Goal: Task Accomplishment & Management: Complete application form

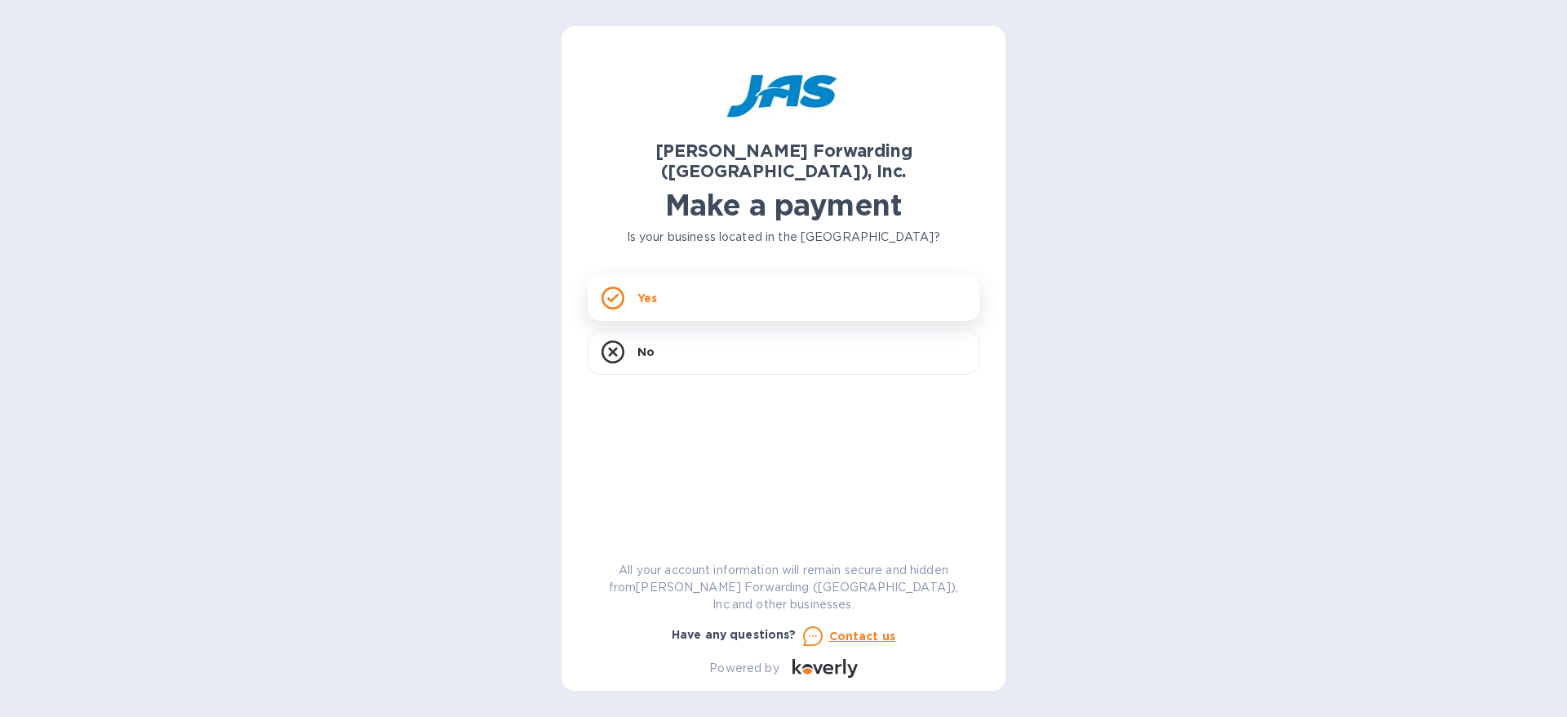
click at [707, 279] on div "Yes" at bounding box center [784, 298] width 392 height 46
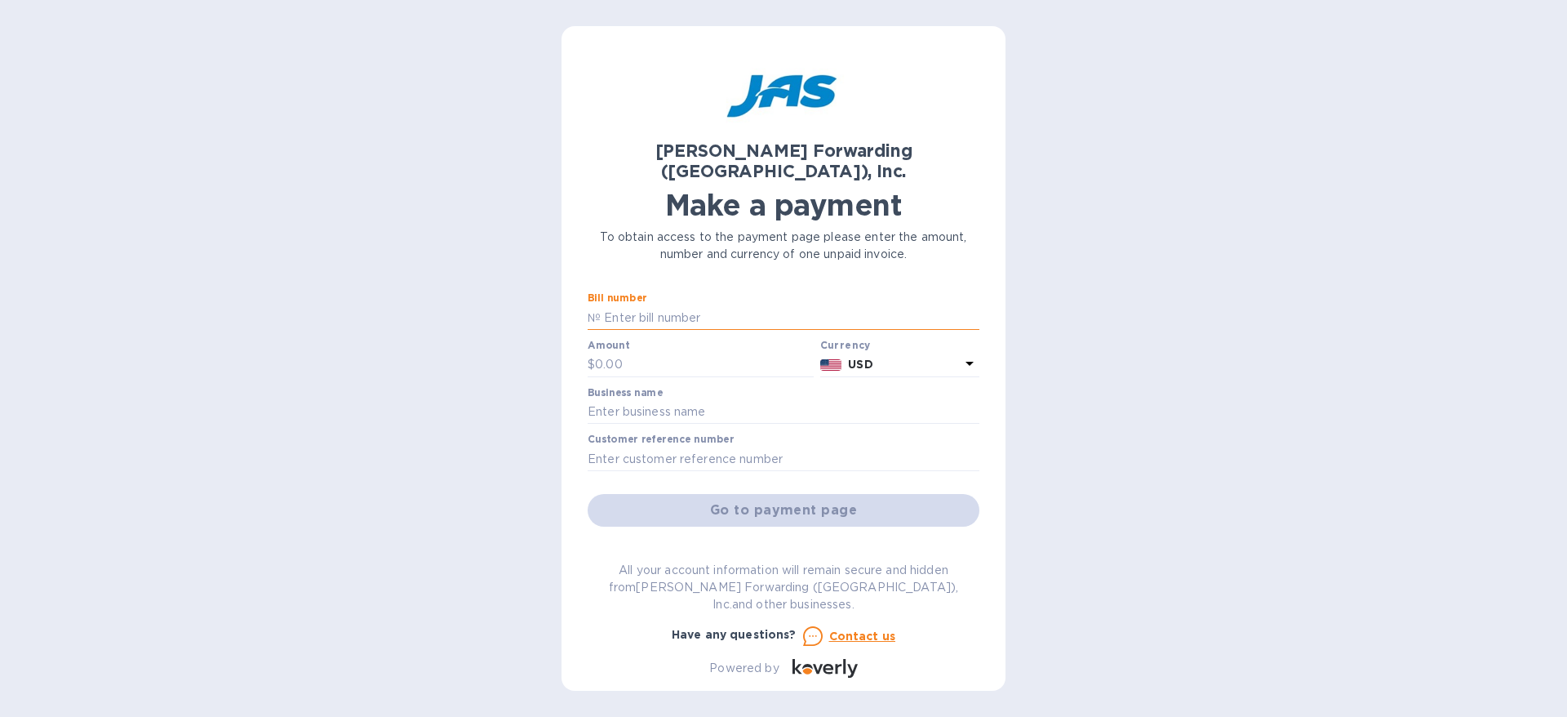
click at [630, 305] on input "text" at bounding box center [790, 317] width 379 height 24
paste input "NYC503357206"
paste input "DET503363203"
click at [699, 305] on input "NYC503357206,DET503363203" at bounding box center [790, 317] width 379 height 24
click at [813, 305] on input "NYC503357206/DET503363203" at bounding box center [790, 317] width 379 height 24
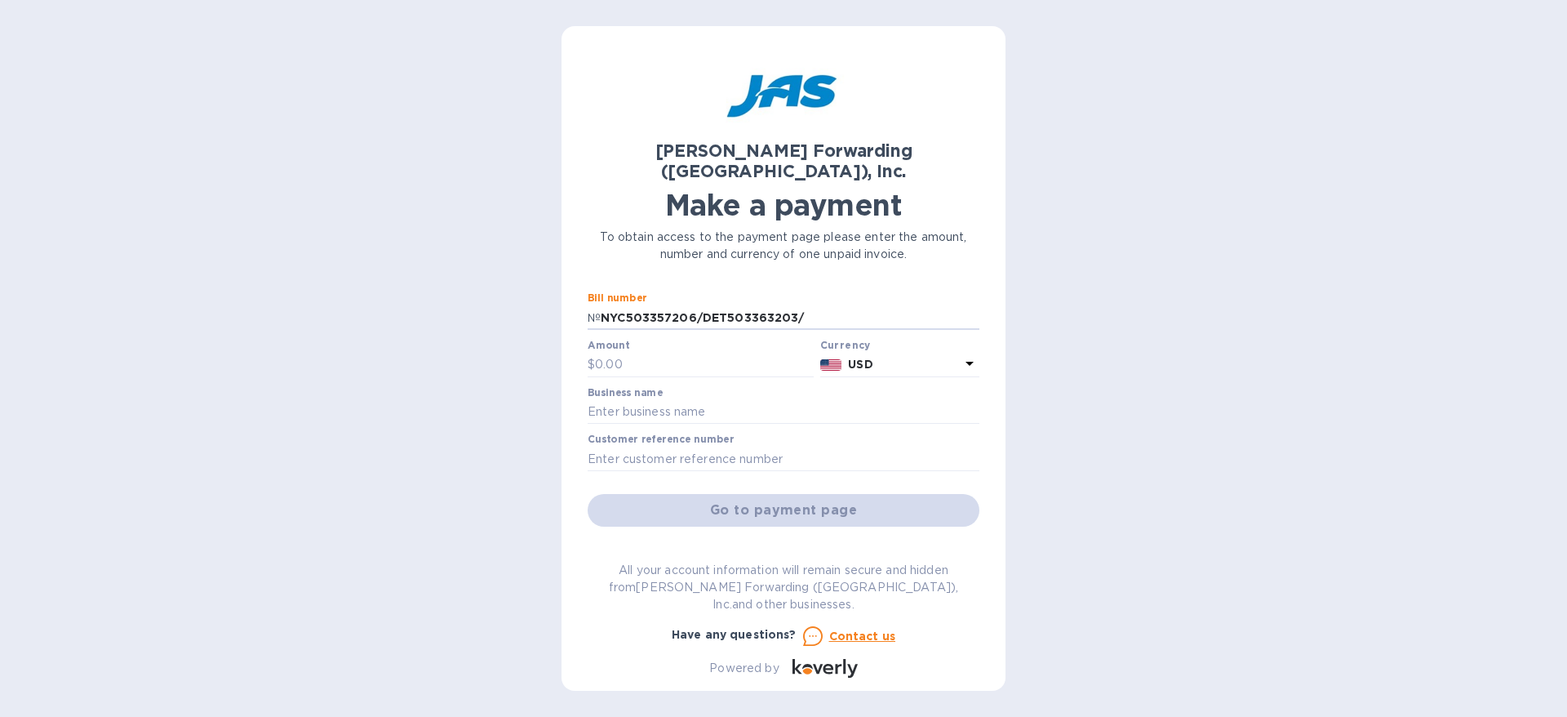
paste input "ATL503360428"
type input "NYC503357206/DET503363203/ATL503360428"
click at [655, 353] on input "text" at bounding box center [704, 365] width 219 height 24
type input "23,410.01"
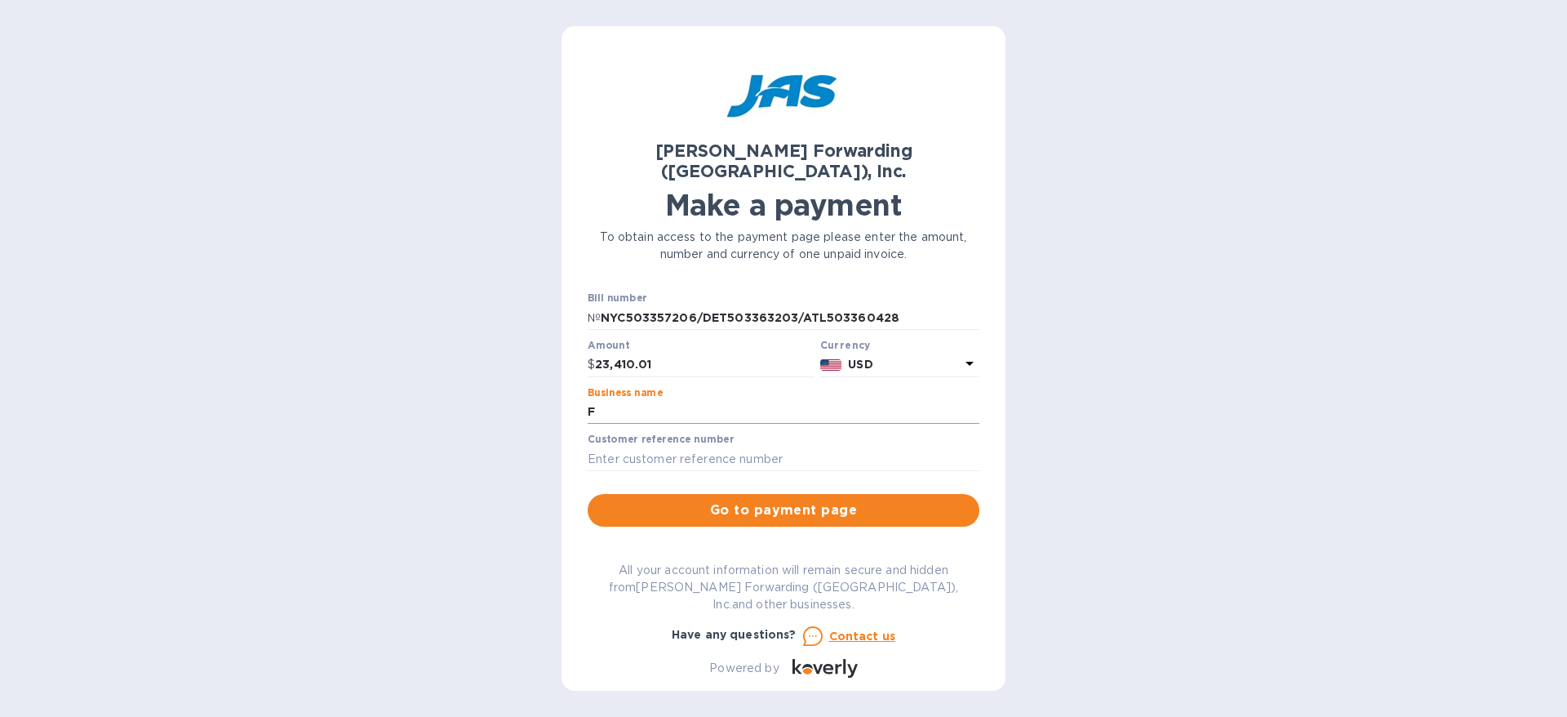
type input "Fanti USA, Inc."
click at [690, 446] on input "text" at bounding box center [784, 458] width 392 height 24
paste input "FANUSAWET"
type input "FANUSAWET"
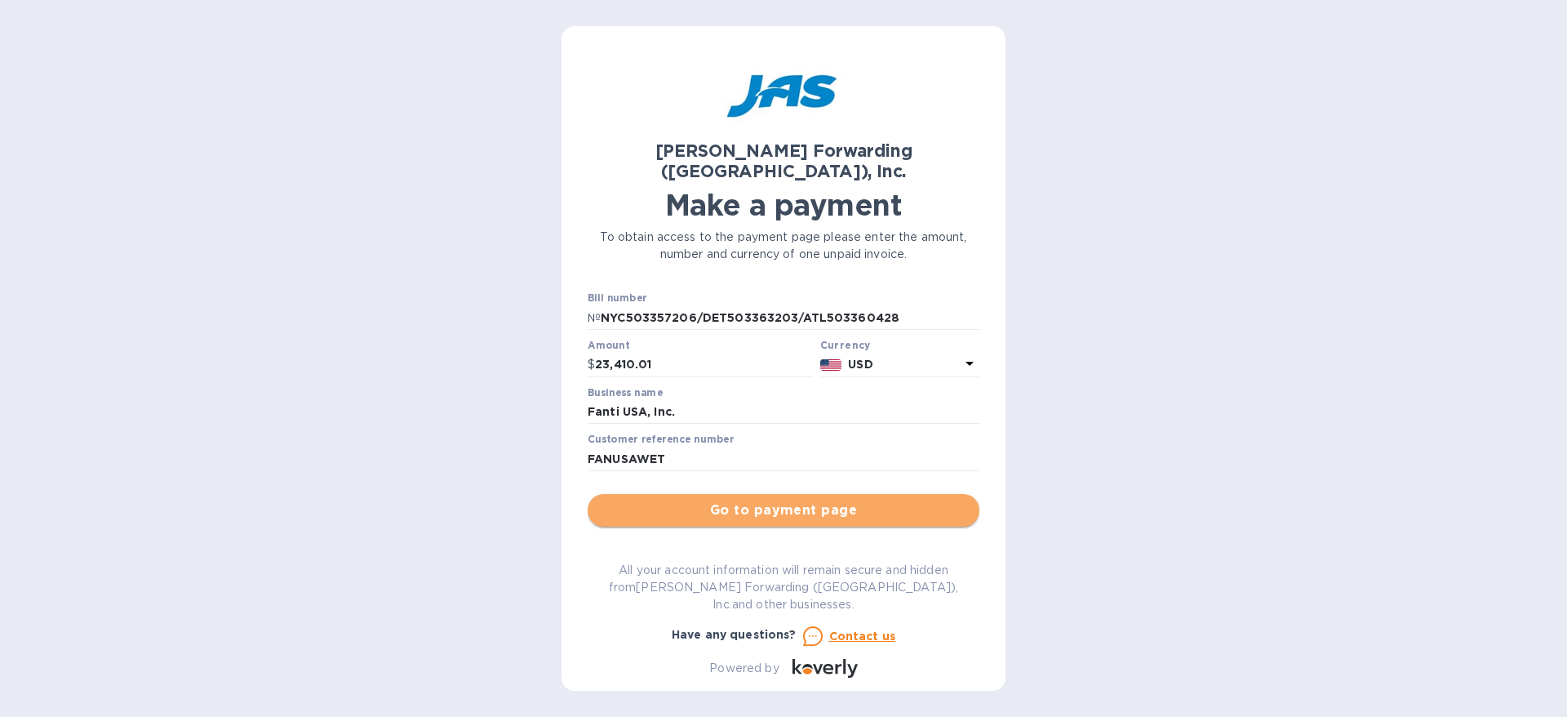
click at [786, 500] on span "Go to payment page" at bounding box center [784, 510] width 366 height 20
